Goal: Check status

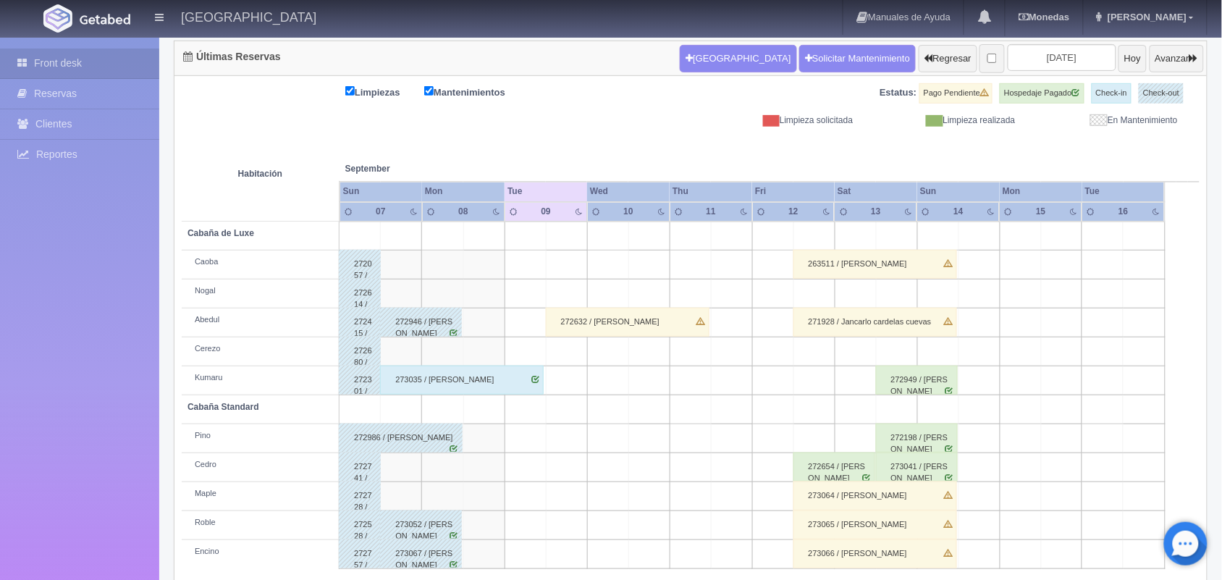
scroll to position [164, 0]
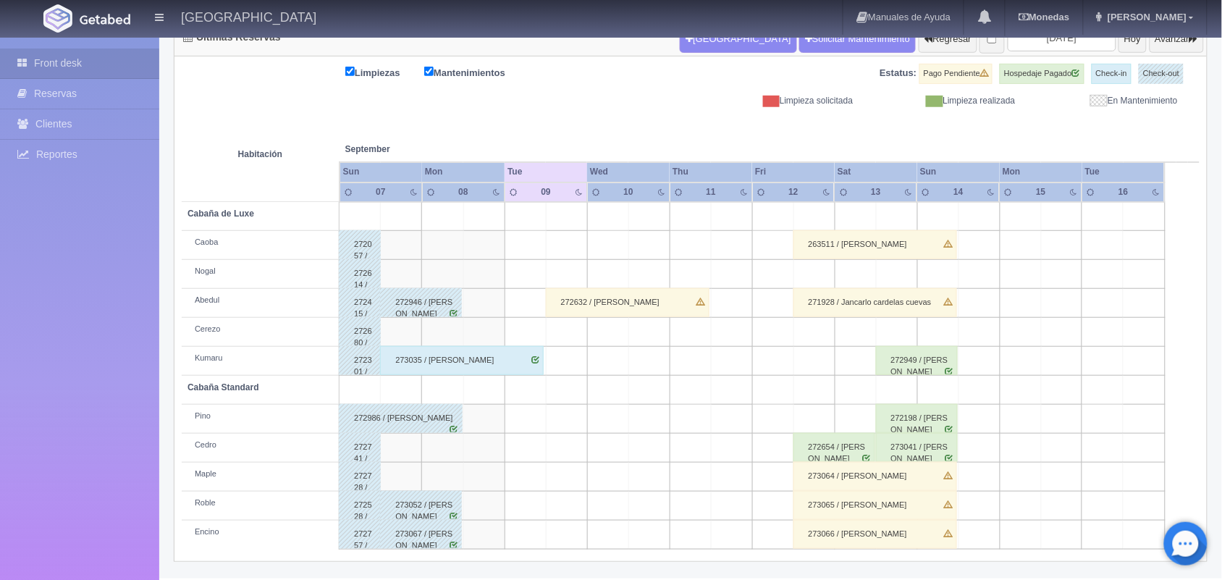
click at [619, 300] on div "272632 / [PERSON_NAME]" at bounding box center [628, 302] width 164 height 29
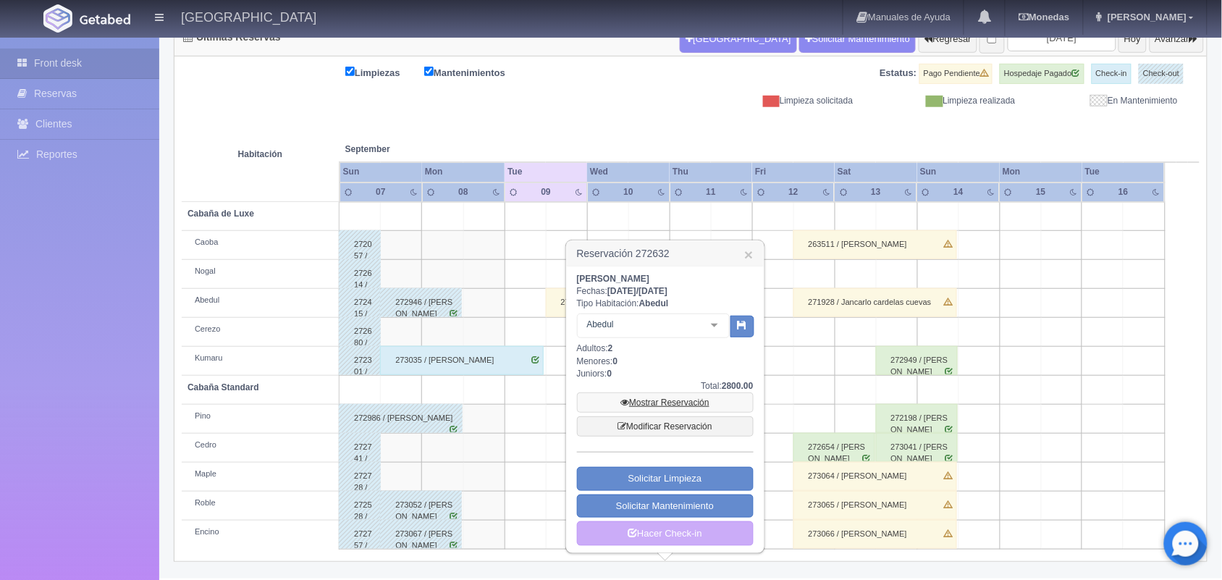
click at [693, 400] on link "Mostrar Reservación" at bounding box center [665, 402] width 177 height 20
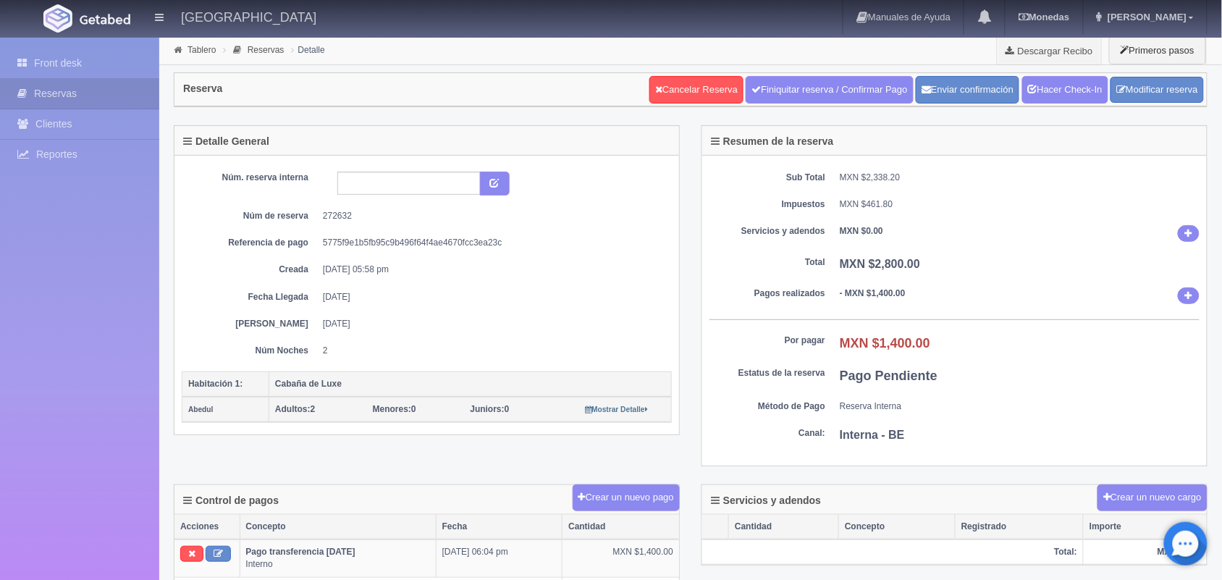
drag, startPoint x: 0, startPoint y: 0, endPoint x: 498, endPoint y: 291, distance: 576.7
click at [498, 291] on div "Detalle General Núm. reserva interna Núm de reserva 272632 Referencia de pago 5…" at bounding box center [690, 305] width 1055 height 360
click at [92, 248] on div "Front desk Reservas Clientes Reportes Reporte del día Concentrado de ventas Ana…" at bounding box center [79, 328] width 159 height 580
click at [127, 56] on link "Front desk" at bounding box center [79, 63] width 159 height 30
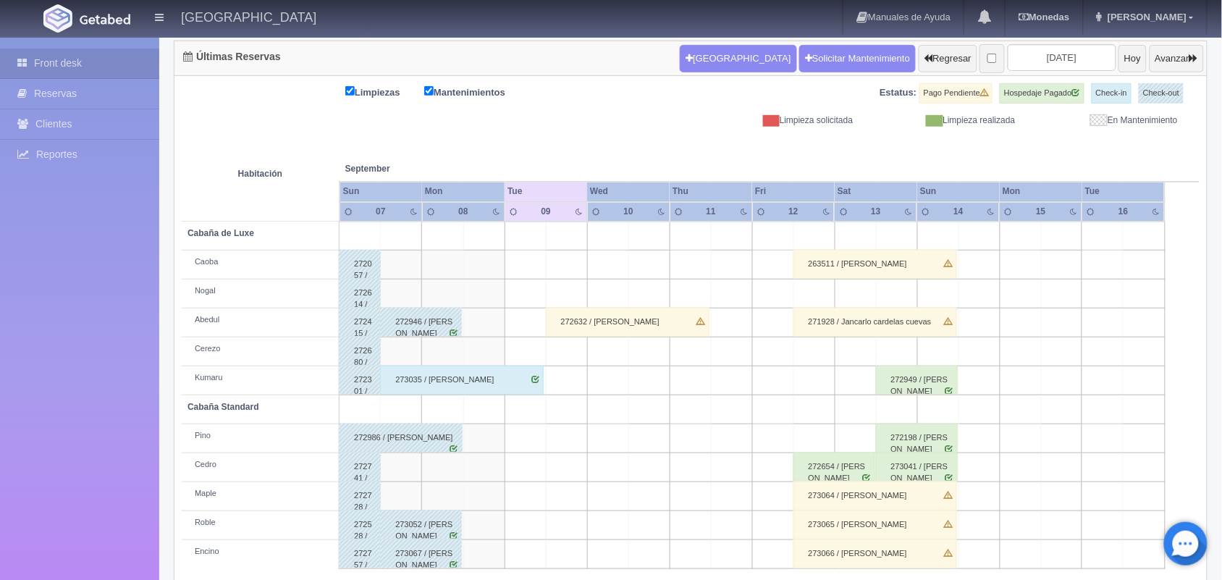
scroll to position [164, 0]
